Goal: Information Seeking & Learning: Learn about a topic

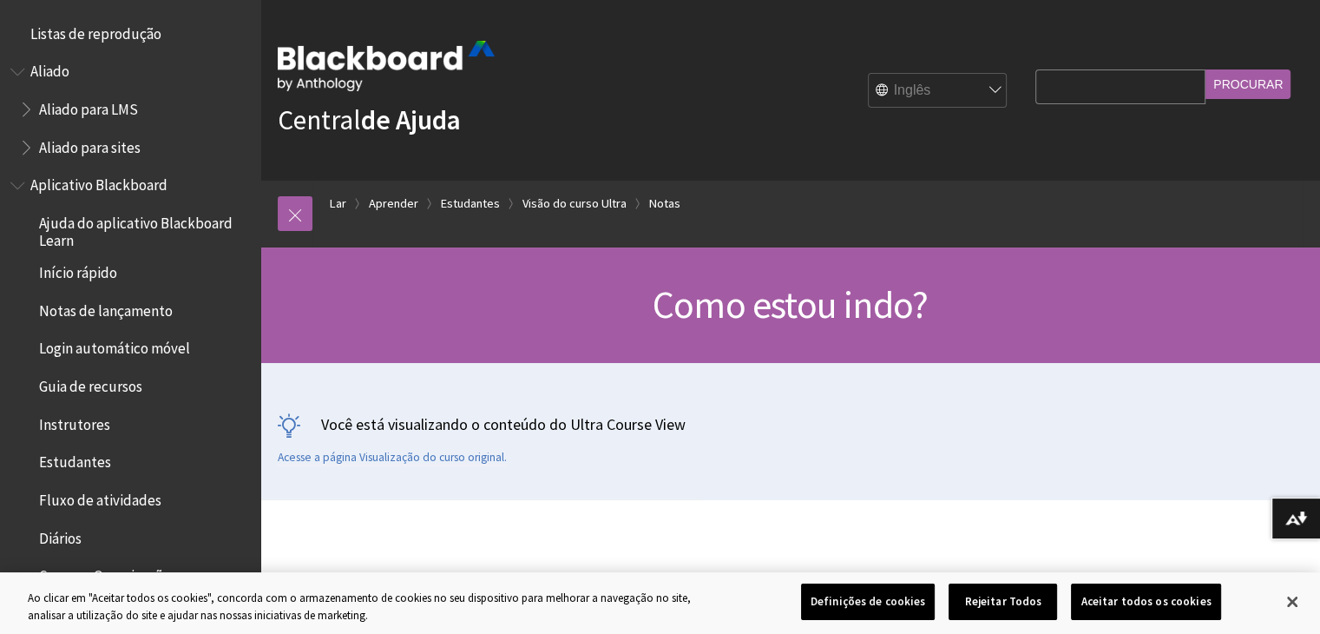
scroll to position [2401, 0]
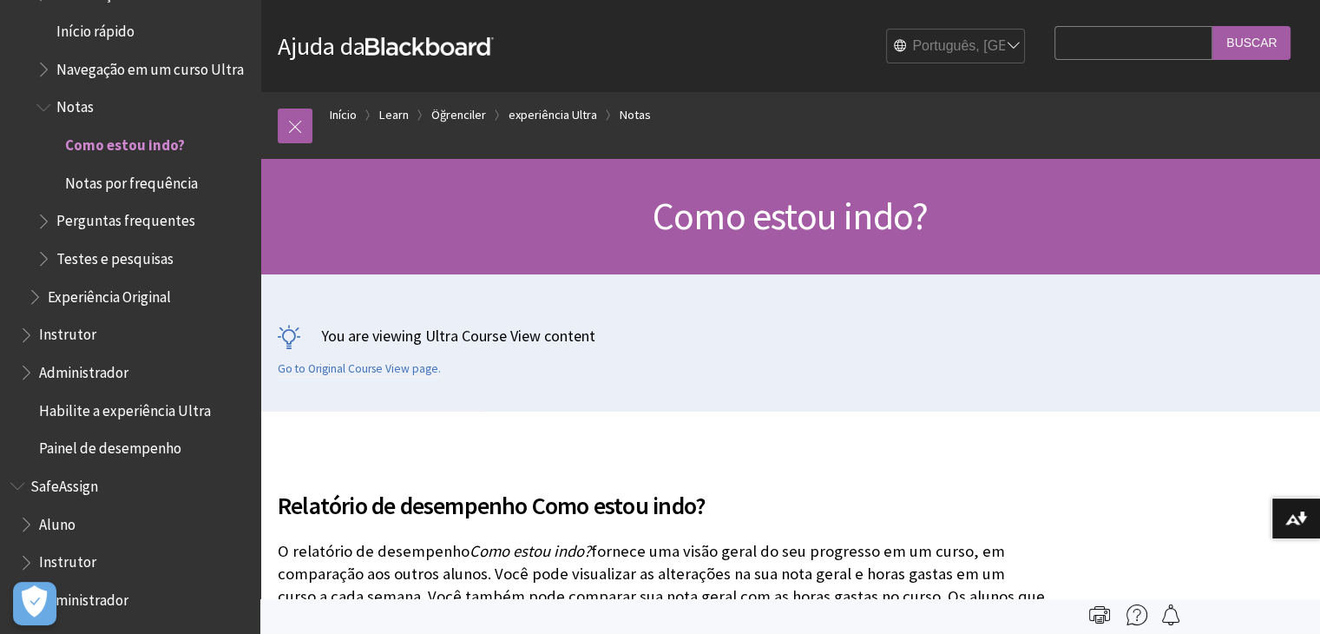
click at [167, 178] on span "Notas por frequência" at bounding box center [131, 179] width 133 height 23
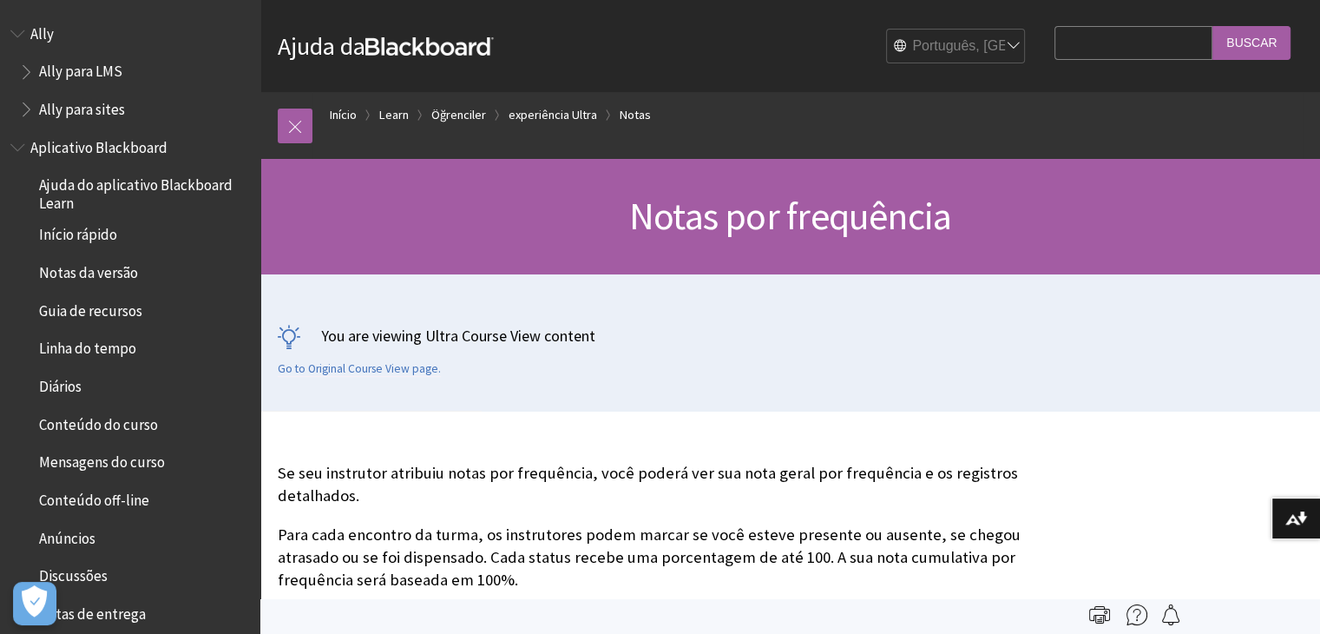
scroll to position [2180, 0]
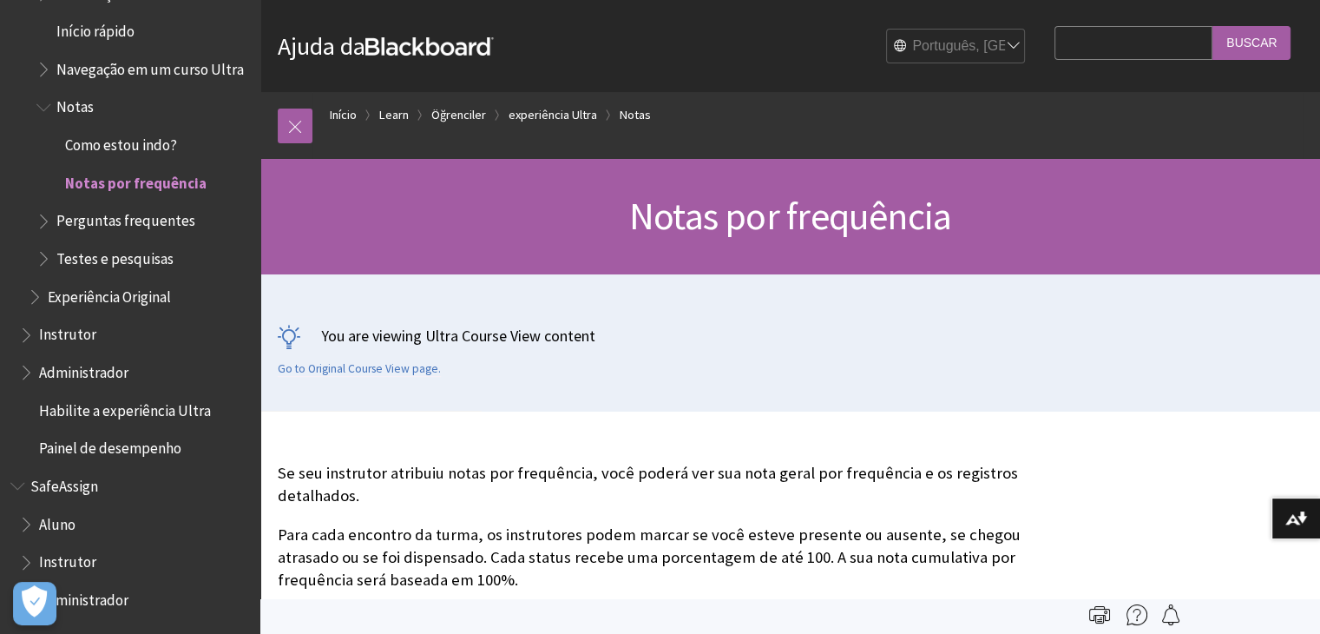
drag, startPoint x: 0, startPoint y: 0, endPoint x: 884, endPoint y: 345, distance: 949.1
click at [884, 345] on p "You are viewing Ultra Course View content" at bounding box center [790, 336] width 1025 height 22
click at [174, 224] on span "Perguntas frequentes" at bounding box center [125, 218] width 139 height 23
click at [174, 224] on span "Perguntas frequentes" at bounding box center [130, 218] width 148 height 23
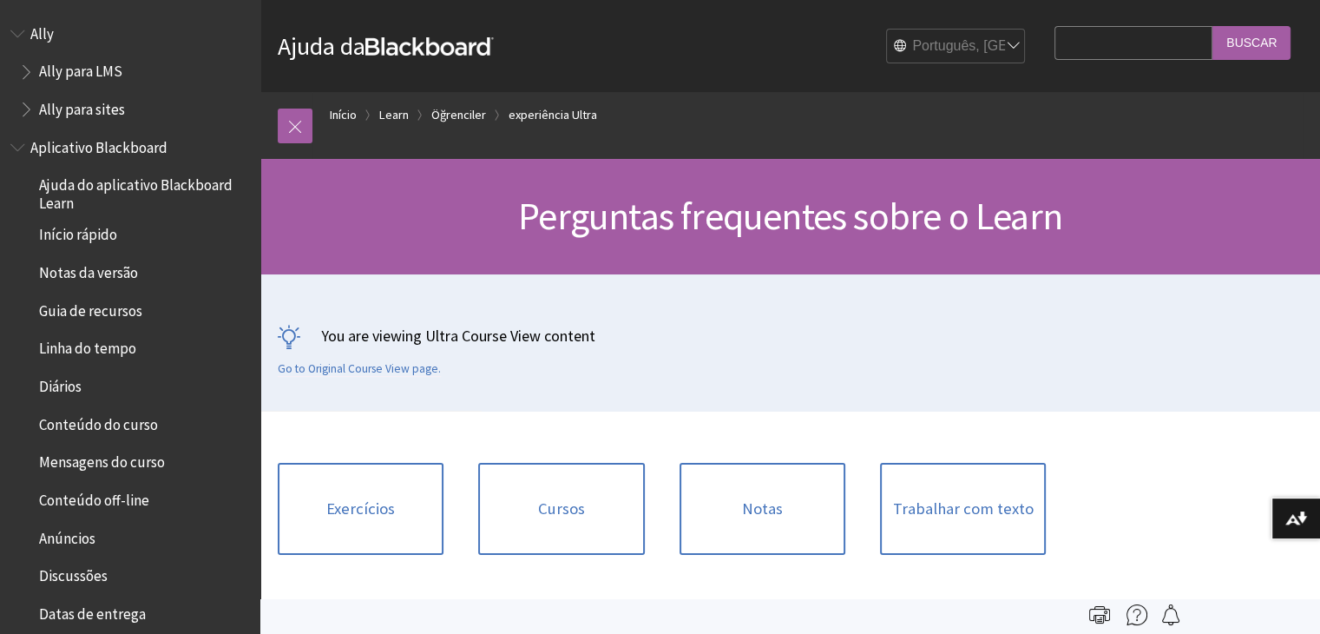
scroll to position [2256, 0]
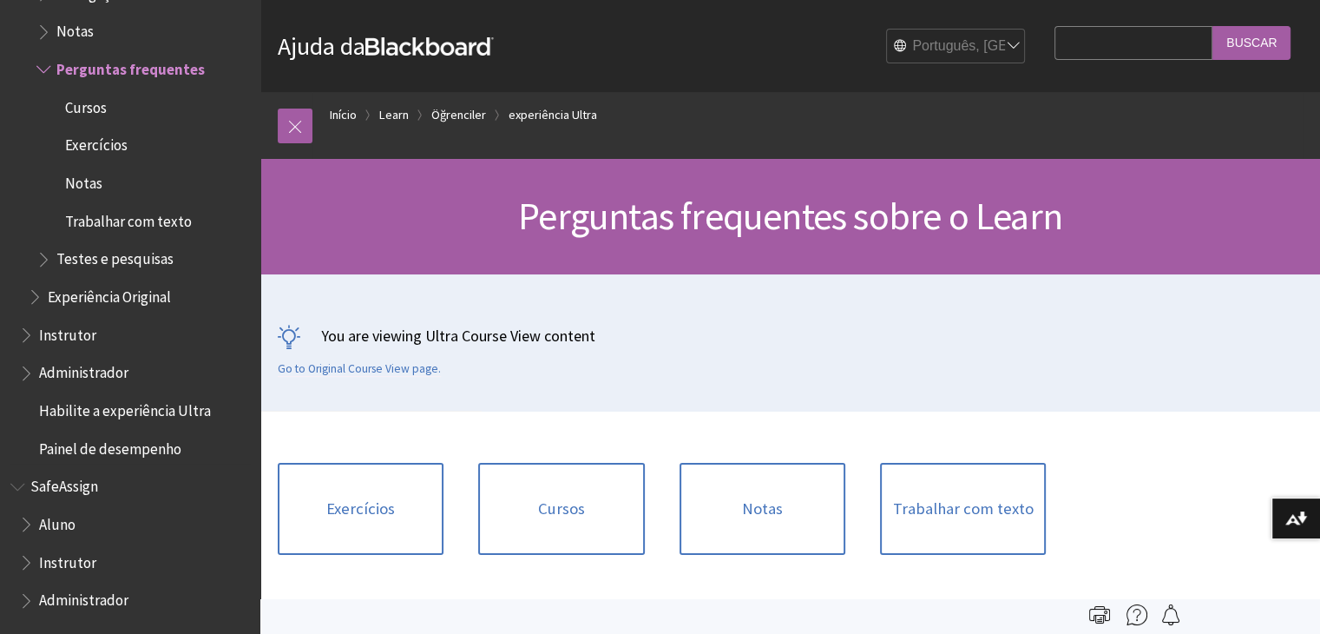
click at [142, 254] on span "Testes e pesquisas" at bounding box center [114, 256] width 117 height 23
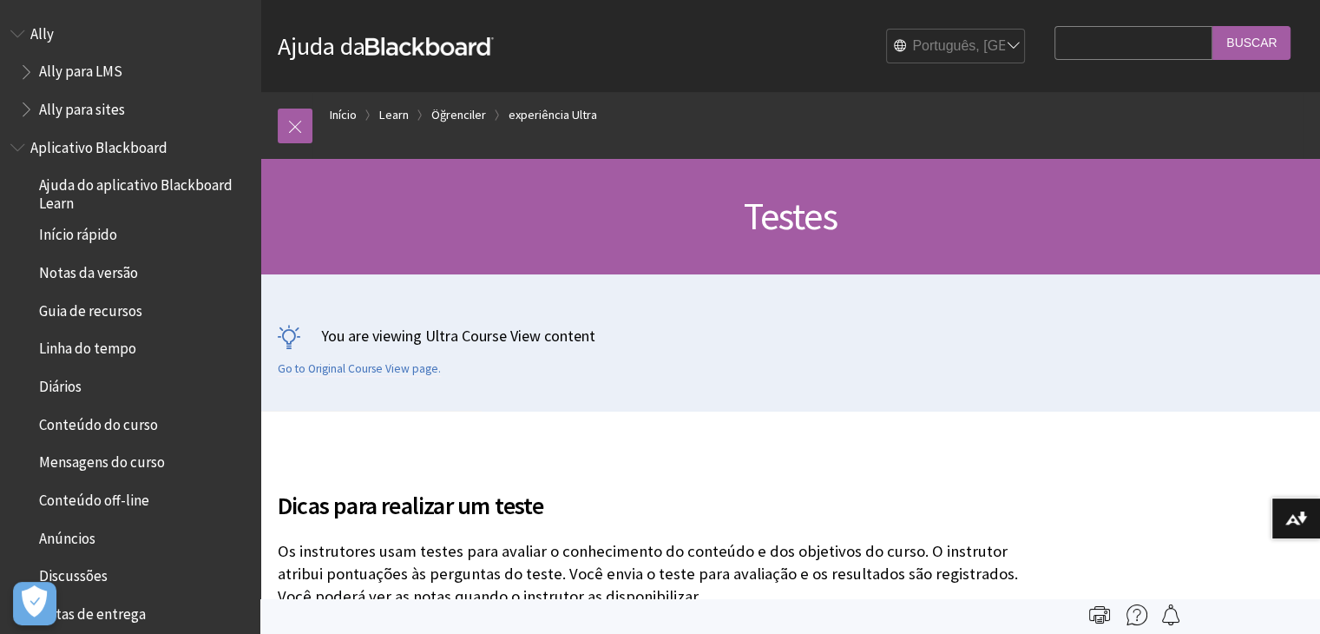
scroll to position [2153, 0]
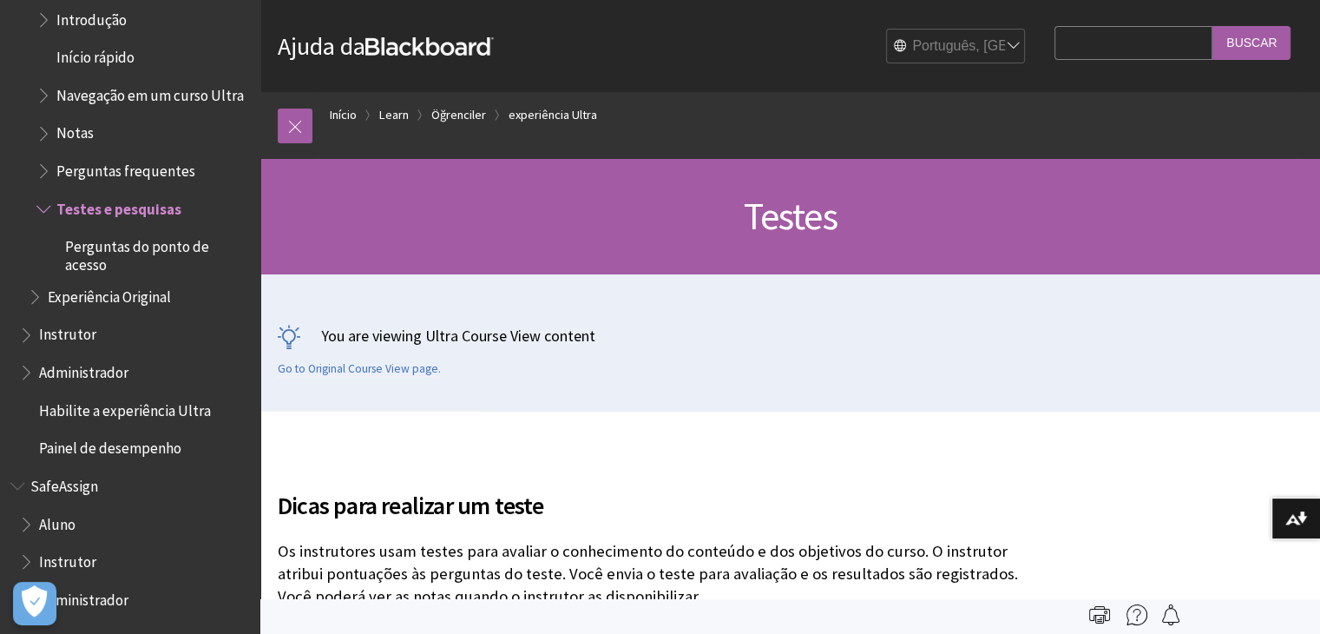
click at [142, 254] on span "Perguntas do ponto de acesso" at bounding box center [156, 253] width 183 height 41
